Goal: Task Accomplishment & Management: Use online tool/utility

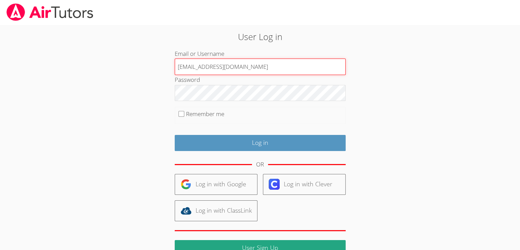
type input "[EMAIL_ADDRESS][DOMAIN_NAME]"
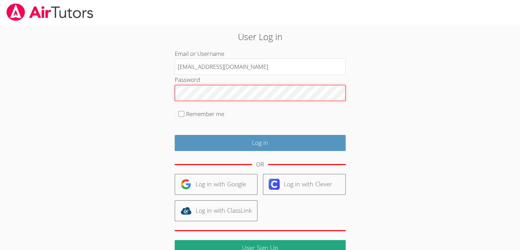
click at [175, 135] on input "Log in" at bounding box center [260, 143] width 171 height 16
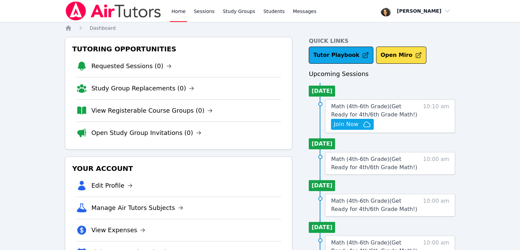
click at [502, 84] on div "Home Sessions Study Groups Students Messages Open user menu Michelle Dupin Open…" at bounding box center [260, 179] width 520 height 358
click at [356, 123] on span "Join Now" at bounding box center [346, 124] width 25 height 8
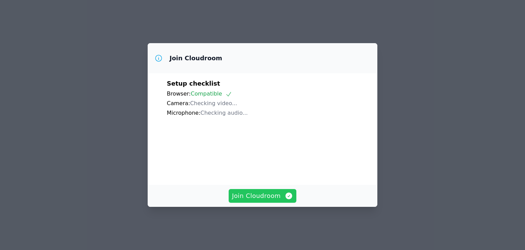
click at [277, 197] on span "Join Cloudroom" at bounding box center [262, 196] width 61 height 10
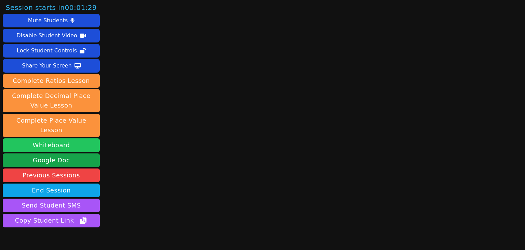
click at [60, 138] on button "Whiteboard" at bounding box center [51, 145] width 97 height 14
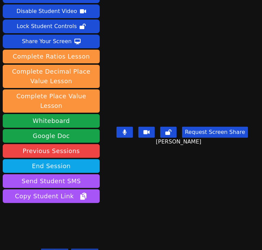
scroll to position [27, 0]
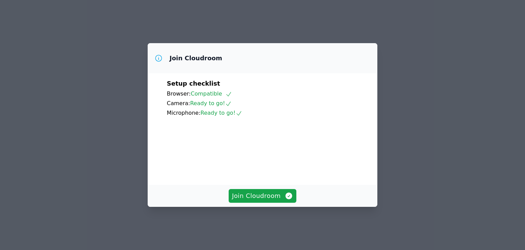
click at [396, 58] on div "Join Cloudroom Setup checklist Browser: Compatible Camera: Ready to go! Microph…" at bounding box center [262, 125] width 525 height 250
click at [252, 200] on span "Join Cloudroom" at bounding box center [262, 196] width 61 height 10
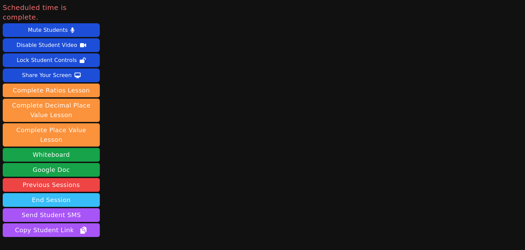
click at [76, 193] on button "End Session" at bounding box center [51, 200] width 97 height 14
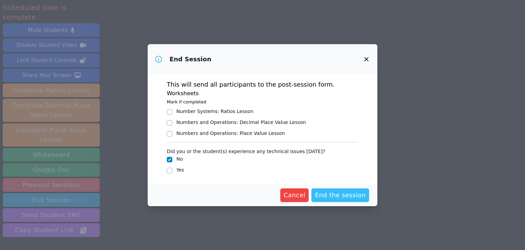
click at [337, 195] on span "End the session" at bounding box center [340, 195] width 51 height 10
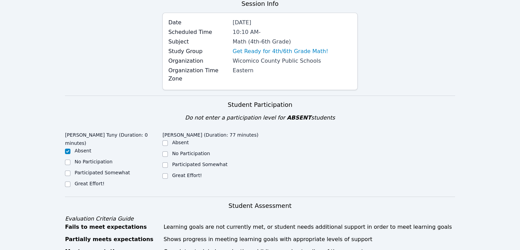
scroll to position [68, 0]
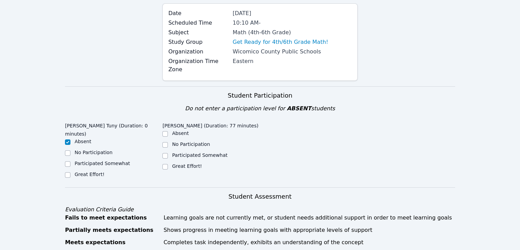
click at [79, 171] on label "Great Effort!" at bounding box center [90, 173] width 30 height 5
click at [70, 172] on input "Great Effort!" at bounding box center [67, 174] width 5 height 5
checkbox input "true"
checkbox input "false"
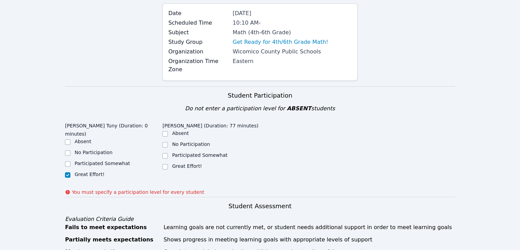
click at [174, 163] on label "Great Effort!" at bounding box center [187, 165] width 30 height 5
click at [168, 164] on input "Great Effort!" at bounding box center [164, 166] width 5 height 5
checkbox input "true"
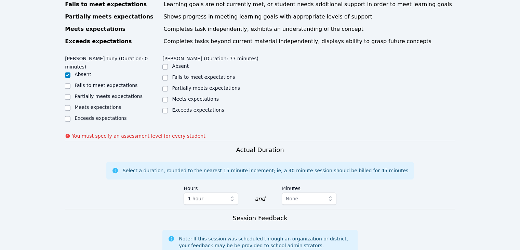
scroll to position [282, 0]
click at [100, 104] on label "Meets expectations" at bounding box center [98, 106] width 47 height 5
click at [70, 104] on input "Meets expectations" at bounding box center [67, 106] width 5 height 5
checkbox input "true"
checkbox input "false"
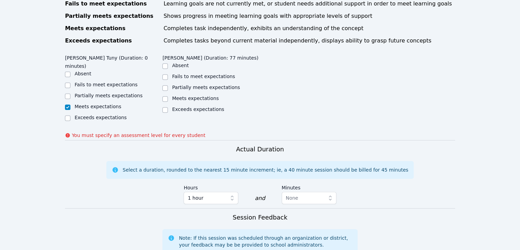
click at [168, 95] on div "Meets expectations" at bounding box center [210, 99] width 97 height 8
click at [165, 96] on input "Meets expectations" at bounding box center [164, 98] width 5 height 5
checkbox input "true"
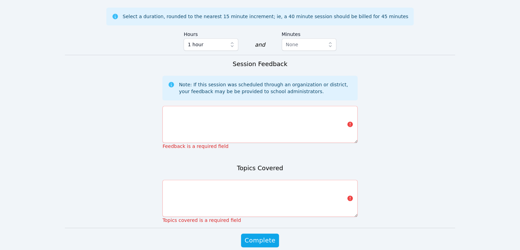
scroll to position [427, 0]
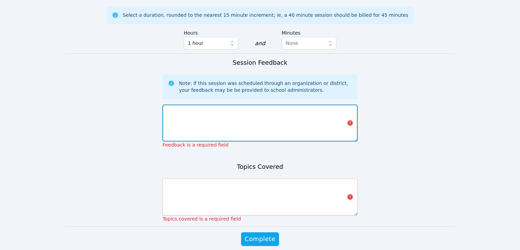
click at [250, 104] on textarea at bounding box center [259, 122] width 195 height 37
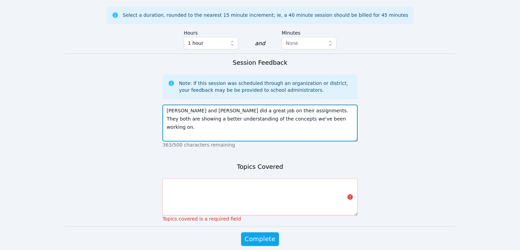
type textarea "Jean and Marie did a great job on their assignments. They both are showing a be…"
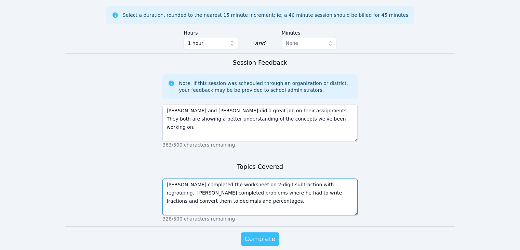
type textarea "Marie completed the worksheet on 2-digit subtraction with regrouping. Jean comp…"
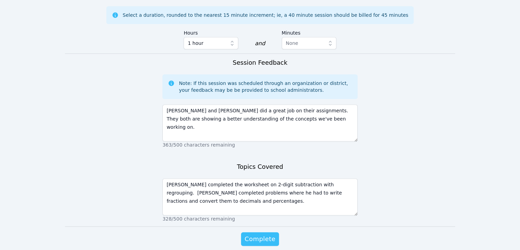
click at [260, 232] on button "Complete" at bounding box center [260, 239] width 38 height 14
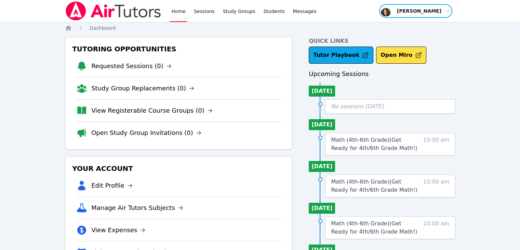
click at [425, 10] on span "button" at bounding box center [416, 10] width 75 height 15
click at [421, 33] on button "Logout" at bounding box center [418, 39] width 66 height 12
